Goal: Transaction & Acquisition: Purchase product/service

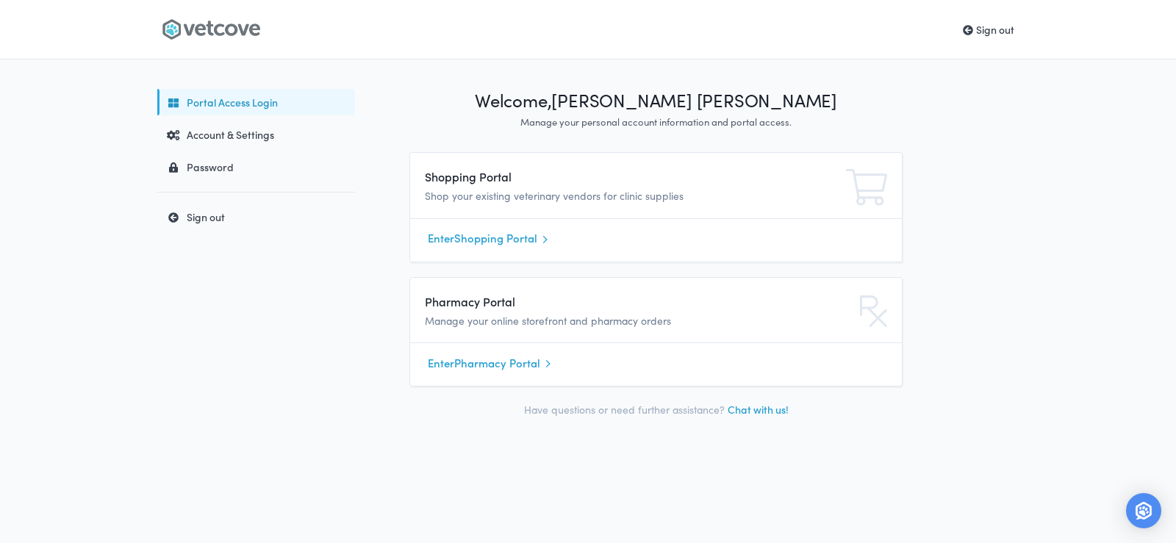
click at [461, 243] on link "Enter Shopping Portal" at bounding box center [656, 239] width 456 height 22
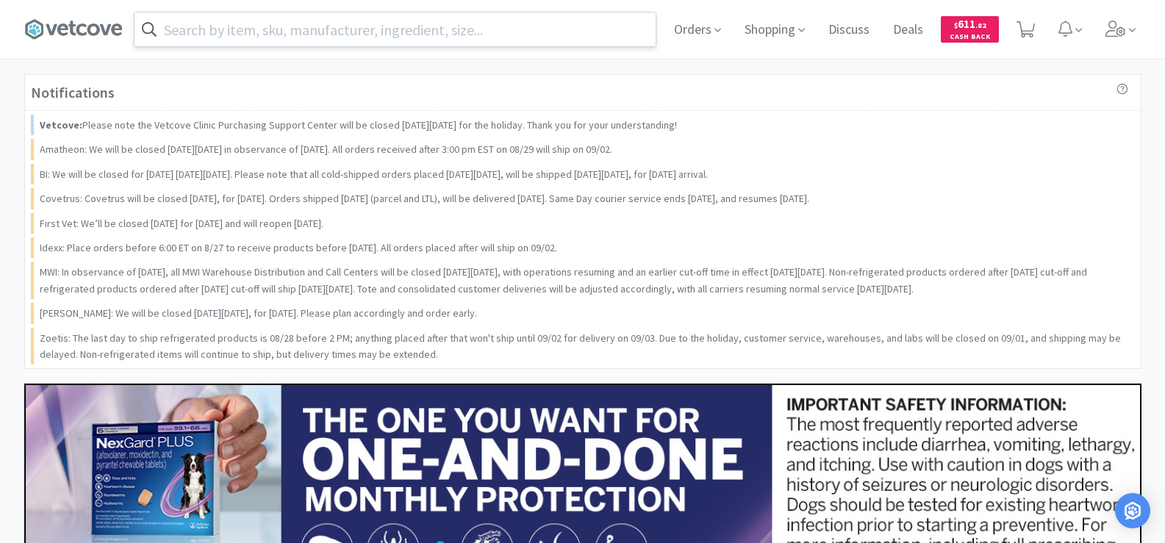
click at [379, 37] on input "text" at bounding box center [394, 29] width 521 height 34
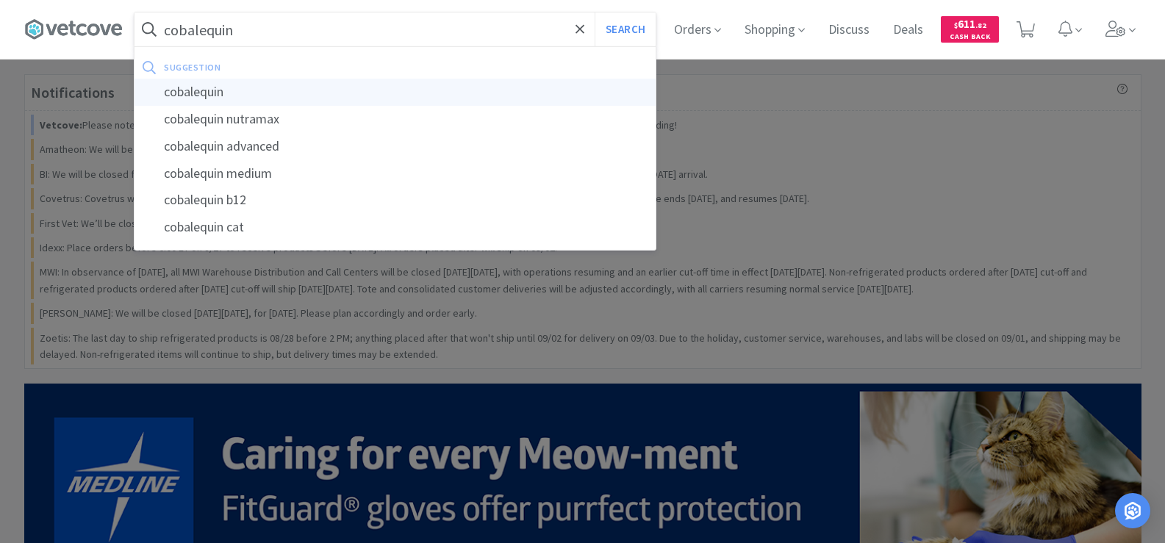
type input "cobalequin"
click at [255, 96] on div "cobalequin" at bounding box center [394, 92] width 521 height 27
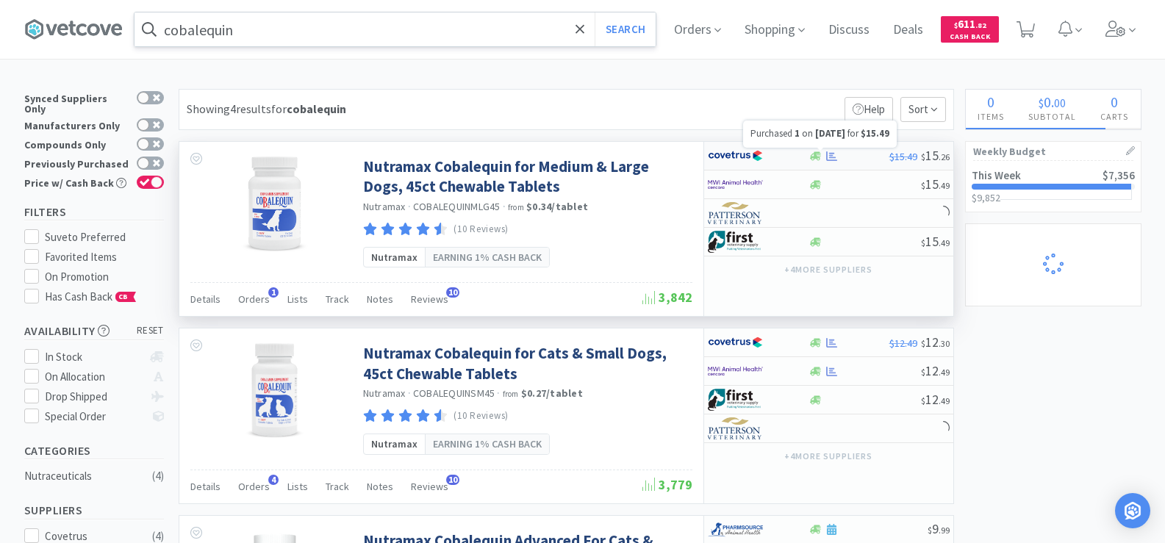
click at [826, 159] on icon at bounding box center [831, 156] width 11 height 11
select select "1"
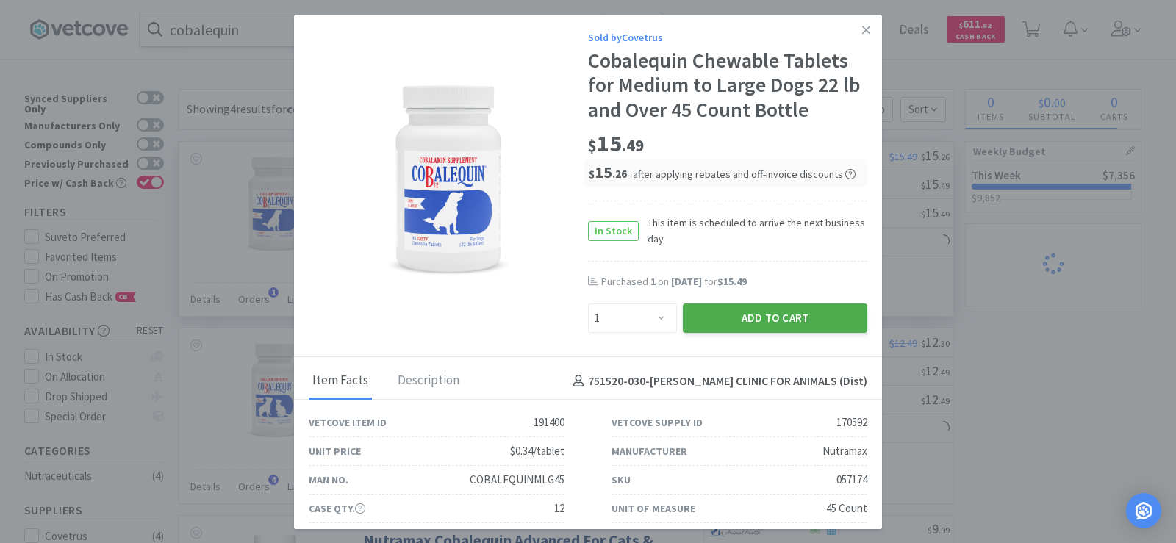
click at [744, 323] on button "Add to Cart" at bounding box center [775, 317] width 184 height 29
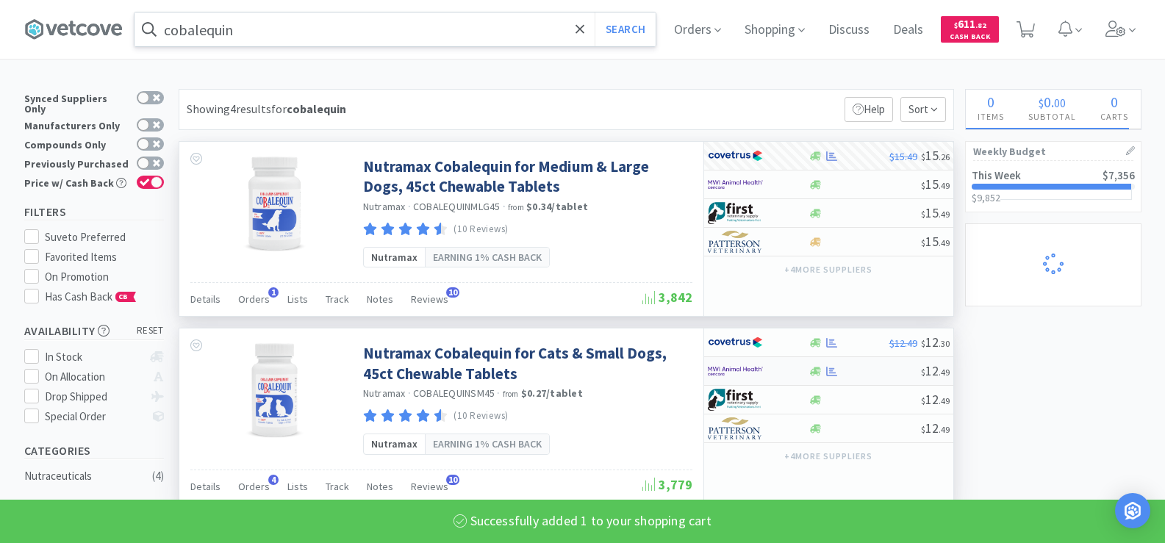
select select "1"
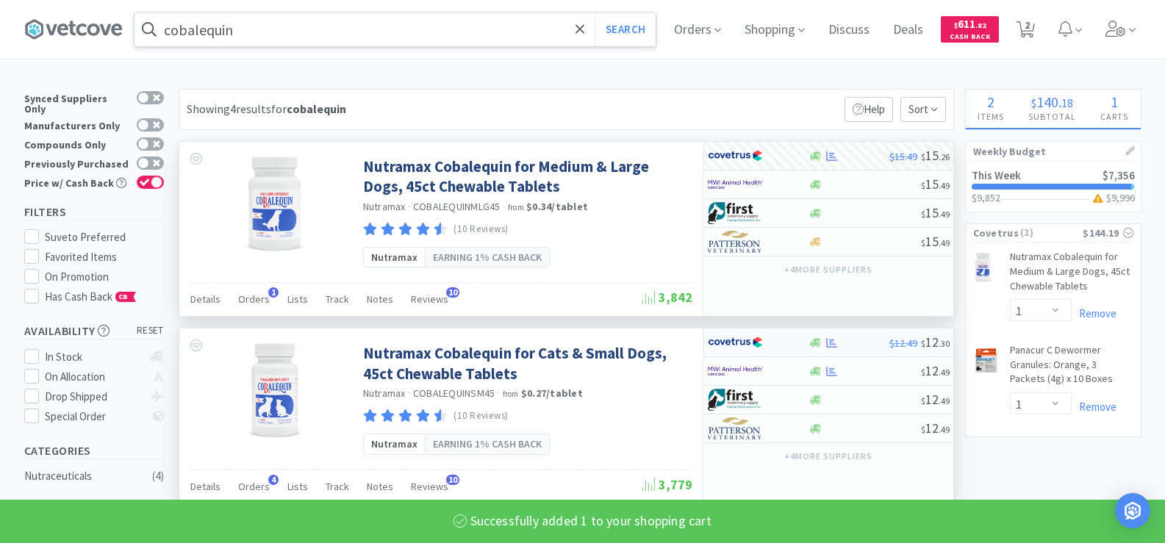
click at [825, 346] on div at bounding box center [832, 342] width 15 height 11
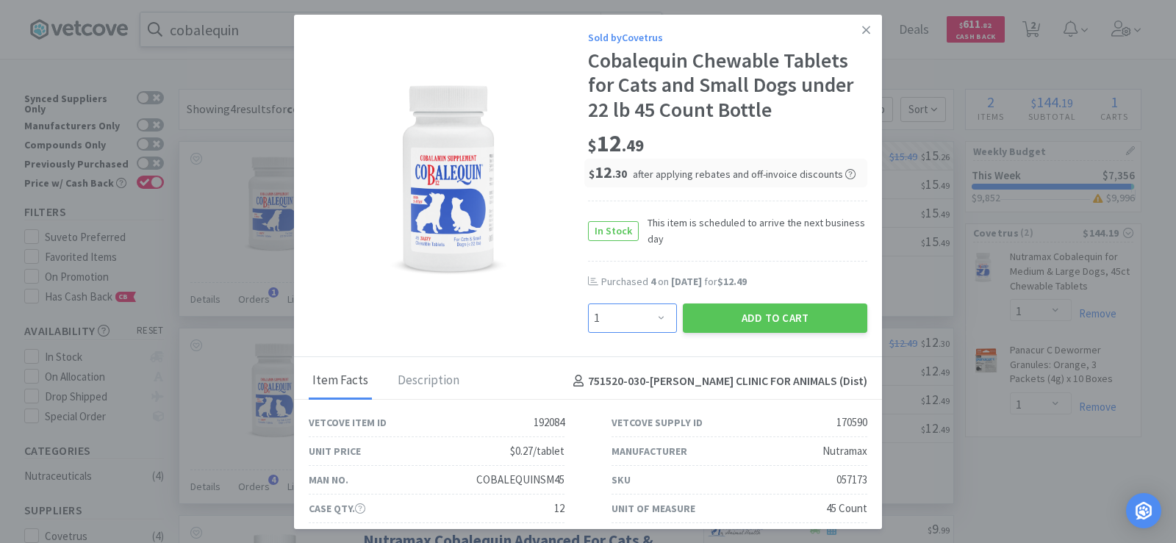
click at [644, 318] on select "Enter Quantity 1 2 3 4 5 6 7 8 9 10 11 12 13 14 15 16 17 18 19 20 Enter Quantity" at bounding box center [632, 317] width 89 height 29
select select "4"
click at [588, 303] on select "Enter Quantity 1 2 3 4 5 6 7 8 9 10 11 12 13 14 15 16 17 18 19 20 Enter Quantity" at bounding box center [632, 317] width 89 height 29
click at [757, 323] on button "Add to Cart" at bounding box center [775, 317] width 184 height 29
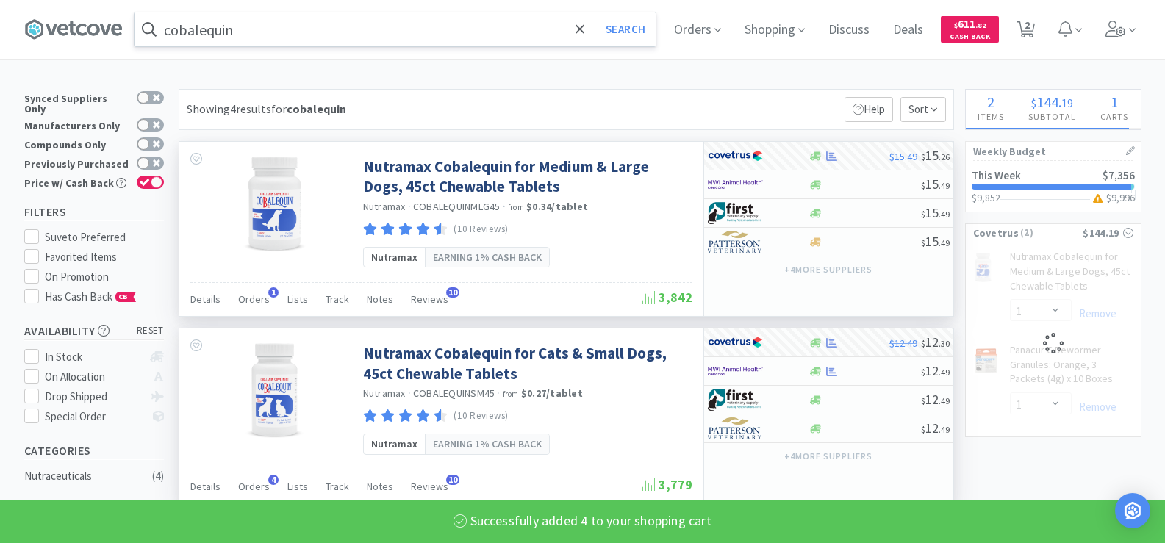
select select "4"
select select "1"
